Goal: Task Accomplishment & Management: Manage account settings

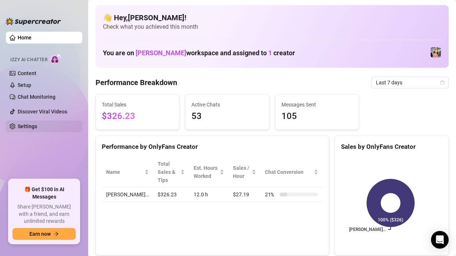
click at [29, 124] on link "Settings" at bounding box center [27, 126] width 19 height 6
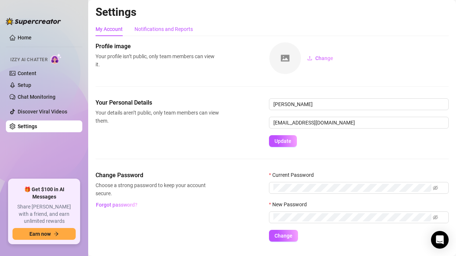
click at [165, 32] on div "Notifications and Reports" at bounding box center [164, 29] width 58 height 8
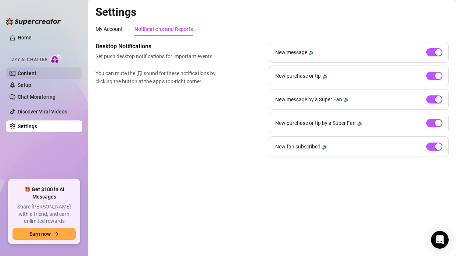
click at [28, 73] on link "Content" at bounding box center [27, 73] width 19 height 6
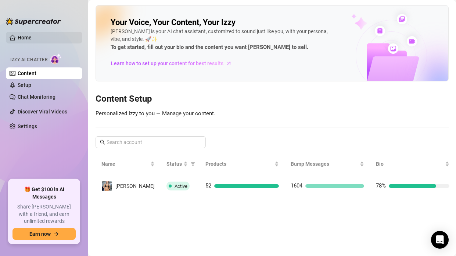
click at [28, 35] on link "Home" at bounding box center [25, 38] width 14 height 6
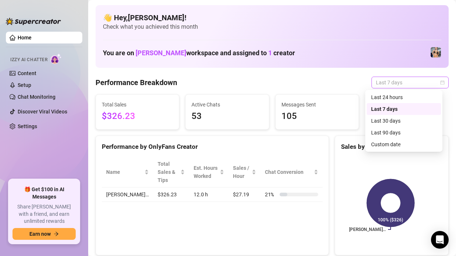
click at [385, 83] on span "Last 7 days" at bounding box center [410, 82] width 68 height 11
click at [390, 122] on div "Last 30 days" at bounding box center [404, 121] width 65 height 8
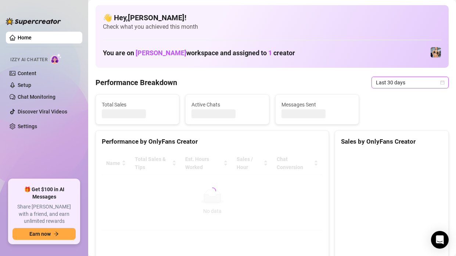
click at [386, 79] on span "Last 30 days" at bounding box center [410, 82] width 68 height 11
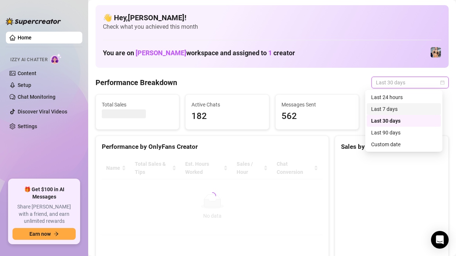
click at [385, 111] on div "Last 7 days" at bounding box center [404, 109] width 65 height 8
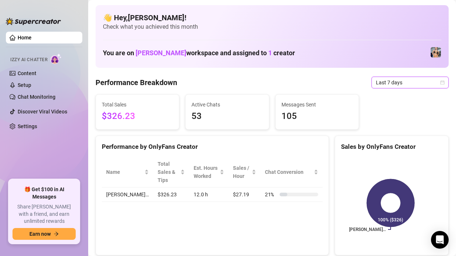
click at [376, 86] on span "Last 7 days" at bounding box center [410, 82] width 68 height 11
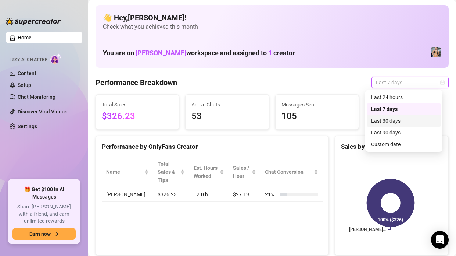
click at [389, 116] on div "Last 30 days" at bounding box center [404, 121] width 74 height 12
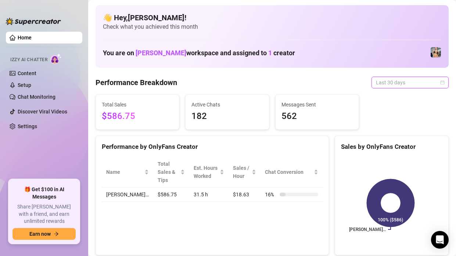
click at [390, 83] on span "Last 30 days" at bounding box center [410, 82] width 68 height 11
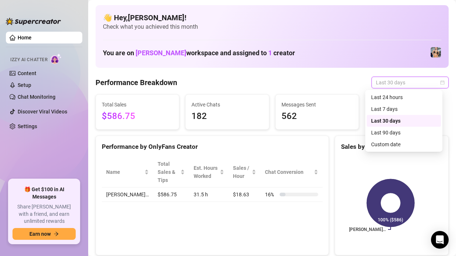
click at [385, 120] on div "Last 30 days" at bounding box center [404, 121] width 65 height 8
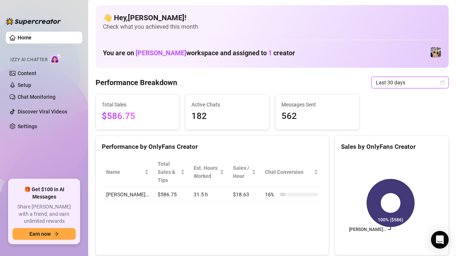
click at [379, 86] on span "Last 30 days" at bounding box center [410, 82] width 68 height 11
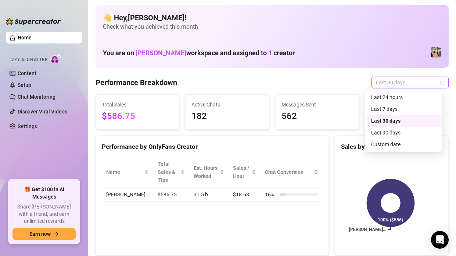
click at [441, 83] on div "Last 30 days" at bounding box center [410, 83] width 77 height 12
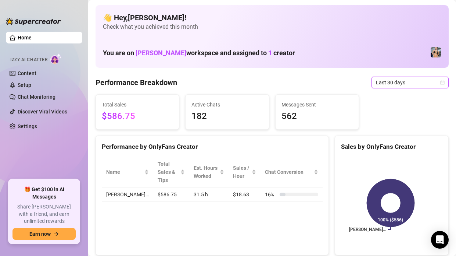
click at [439, 83] on div "Last 30 days" at bounding box center [410, 83] width 77 height 12
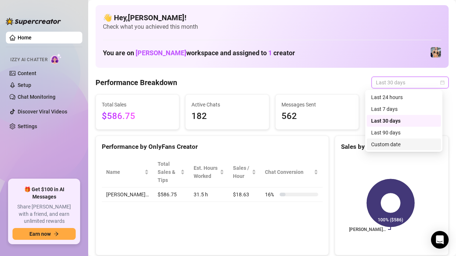
click at [383, 146] on div "Custom date" at bounding box center [404, 144] width 65 height 8
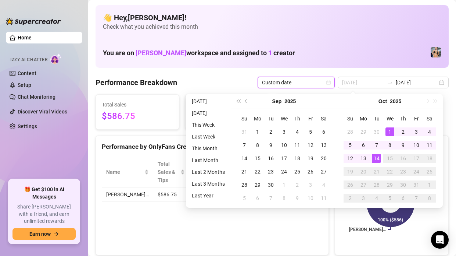
type input "2025-10-01"
click at [391, 130] on div "1" at bounding box center [390, 131] width 9 height 9
click at [394, 57] on div "You are on Carrie Hyrowski workspace and assigned to 1 creator" at bounding box center [272, 53] width 339 height 16
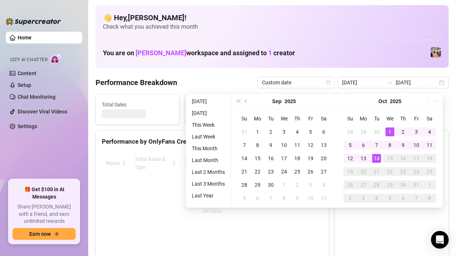
type input "2025-10-01"
